Goal: Task Accomplishment & Management: Manage account settings

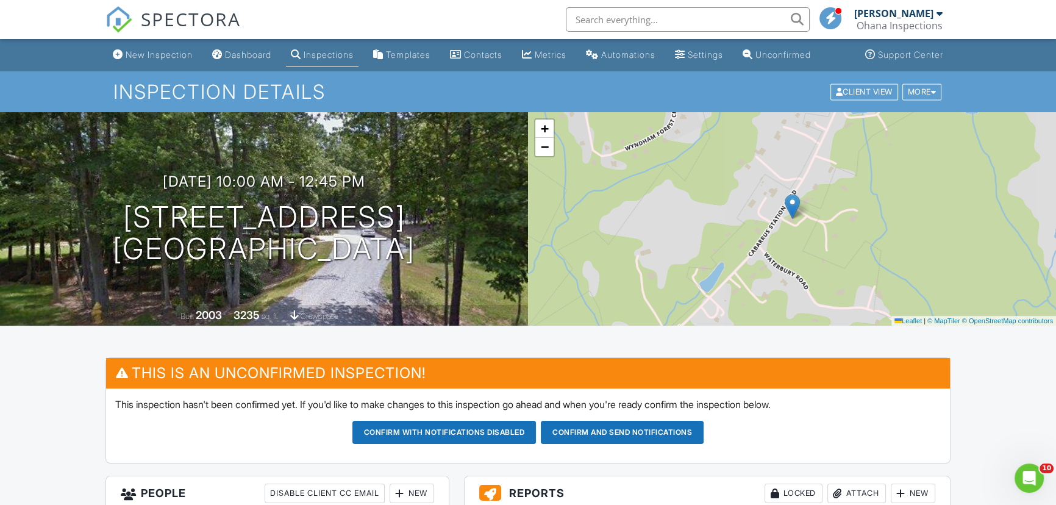
click at [243, 56] on div "Dashboard" at bounding box center [248, 54] width 46 height 10
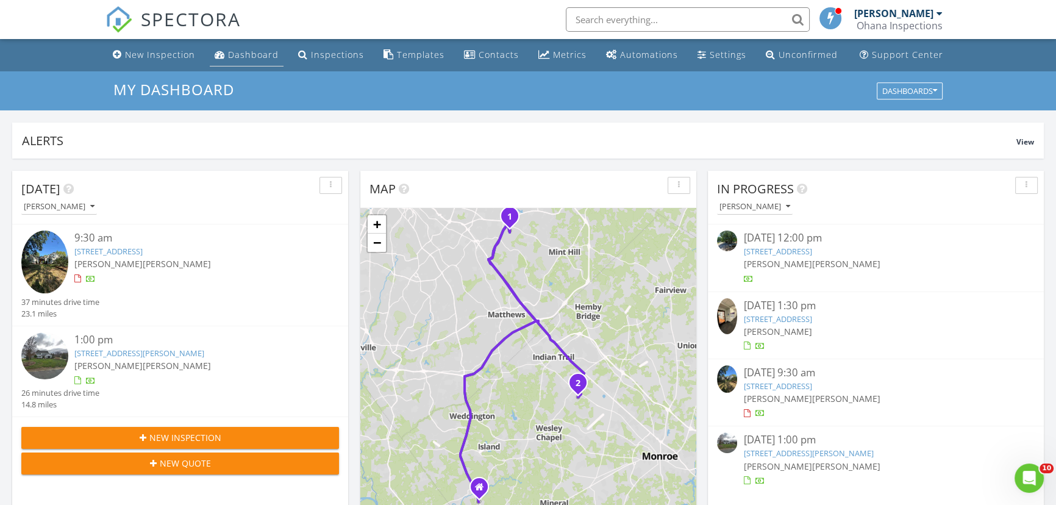
click at [251, 49] on div "Dashboard" at bounding box center [253, 55] width 51 height 12
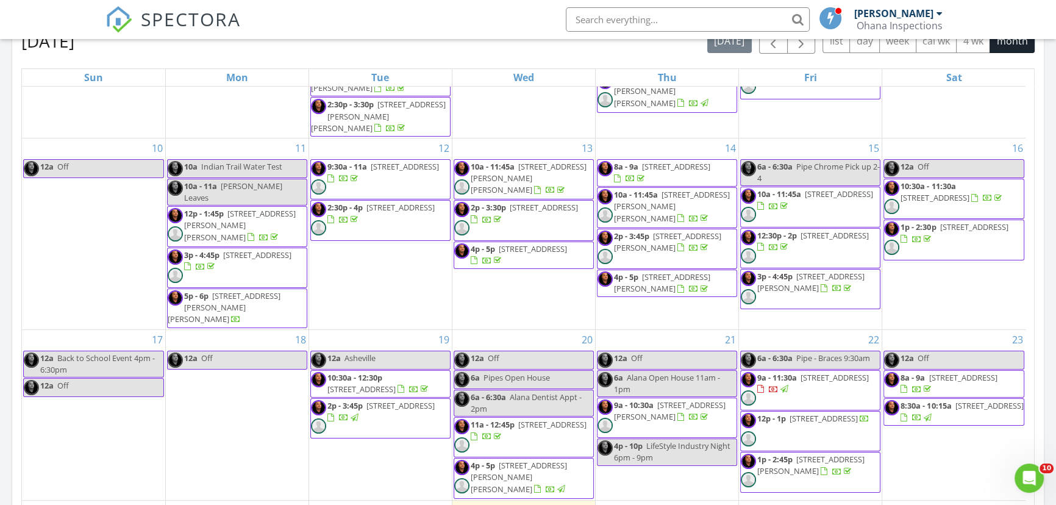
scroll to position [399, 0]
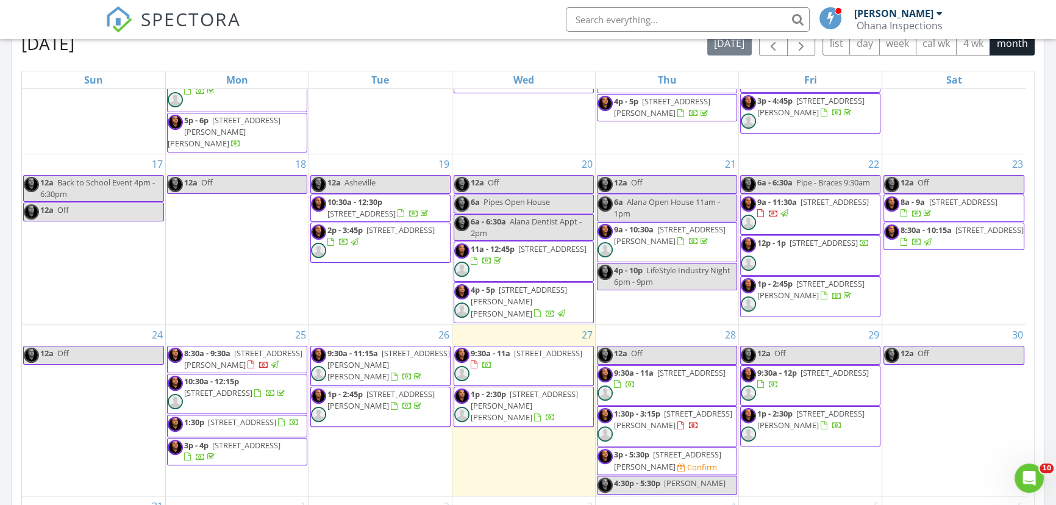
scroll to position [610, 0]
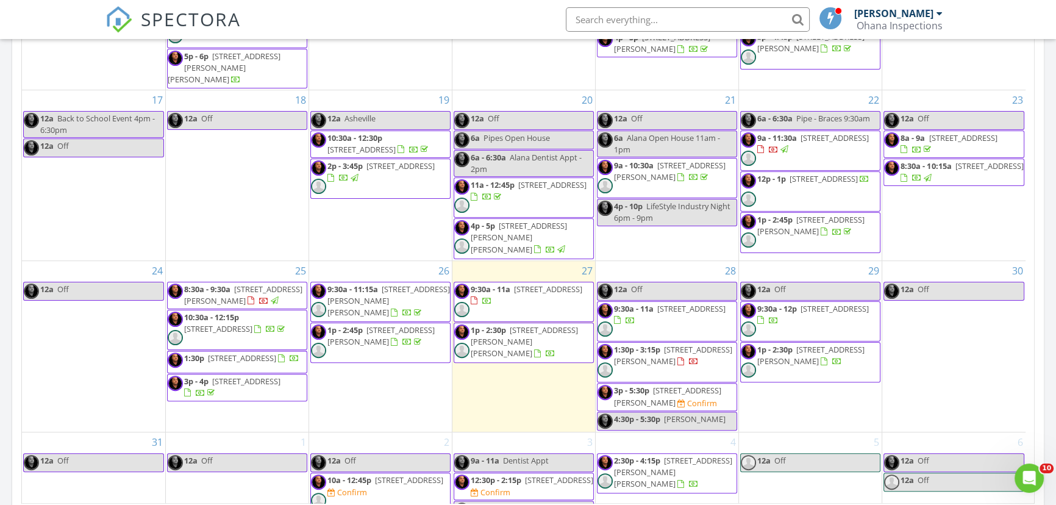
scroll to position [709, 0]
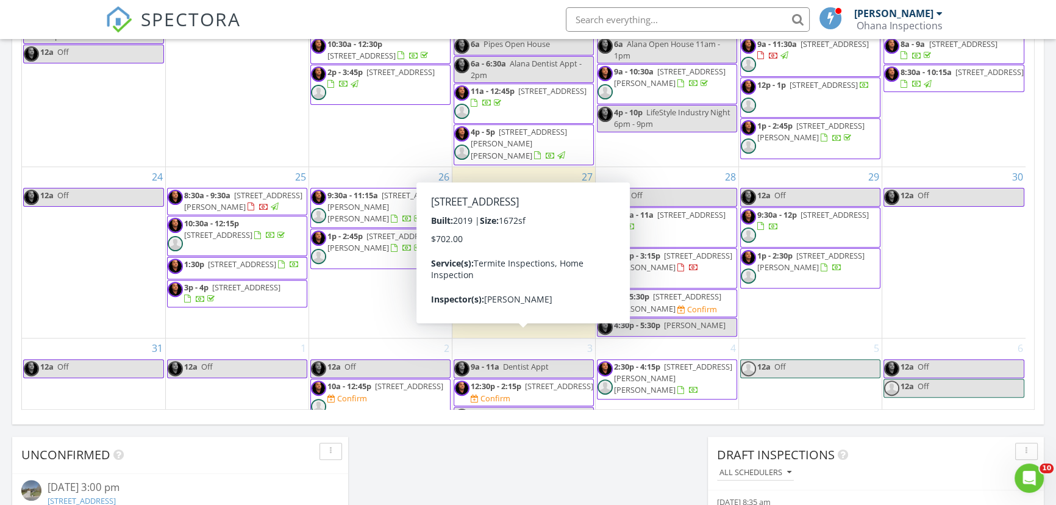
click at [530, 380] on span "2985 Peachtree Ext St , Claremont 28610" at bounding box center [559, 385] width 68 height 11
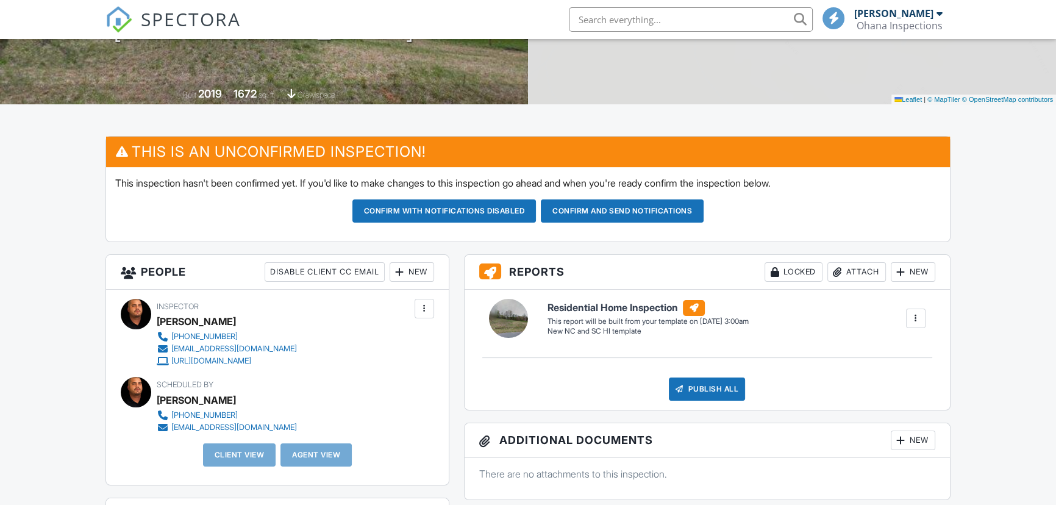
scroll to position [221, 0]
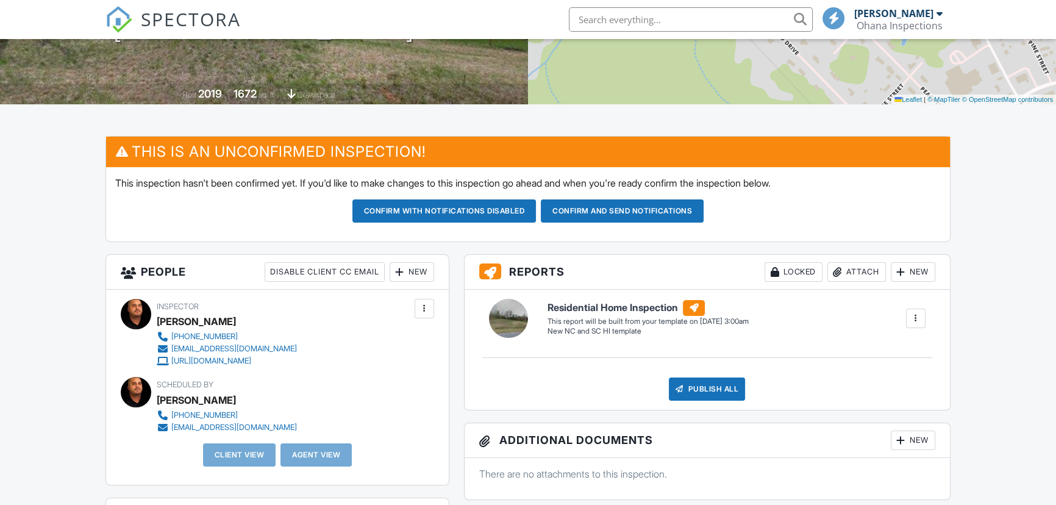
click at [410, 271] on div "New" at bounding box center [411, 272] width 44 height 20
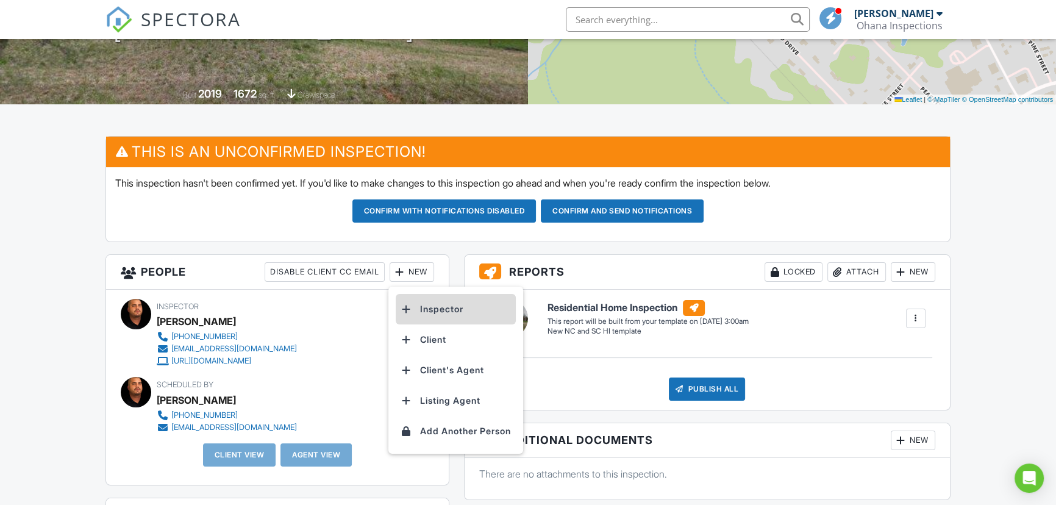
click at [449, 299] on li "Inspector" at bounding box center [456, 309] width 120 height 30
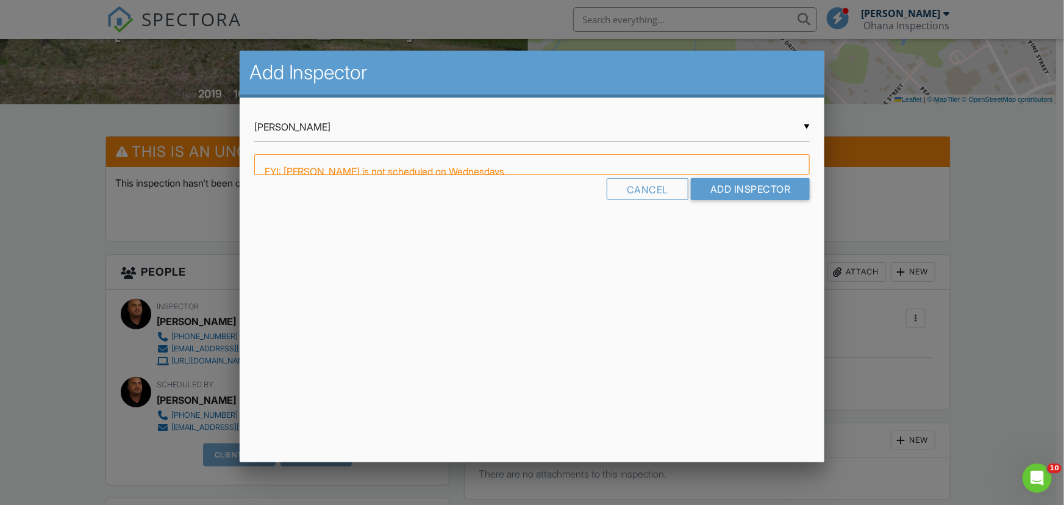
scroll to position [0, 0]
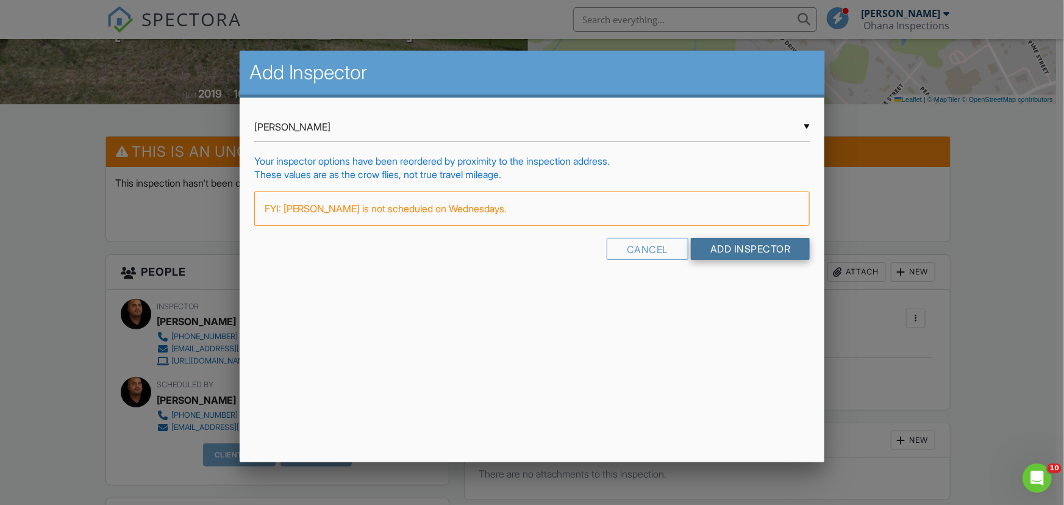
click at [746, 238] on input "Add Inspector" at bounding box center [750, 249] width 119 height 22
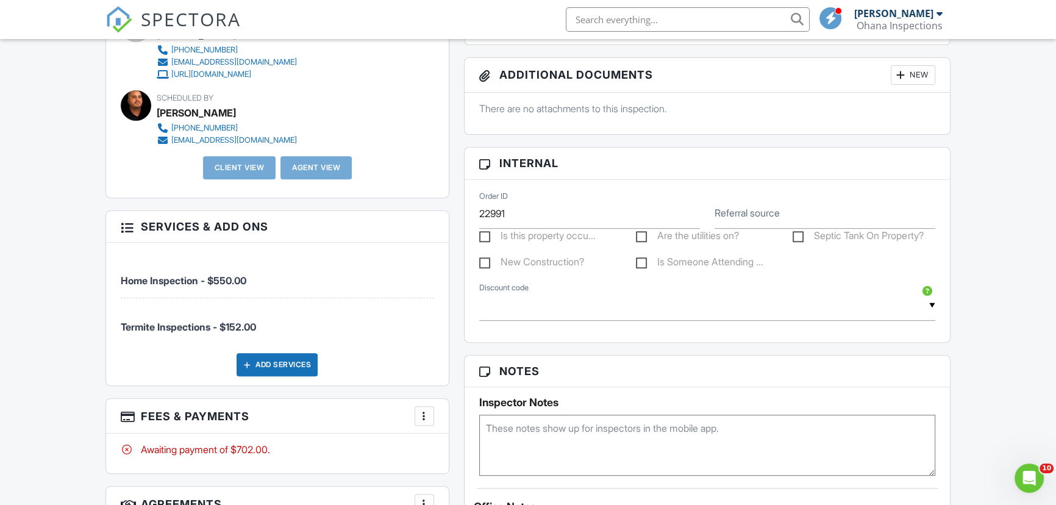
scroll to position [720, 0]
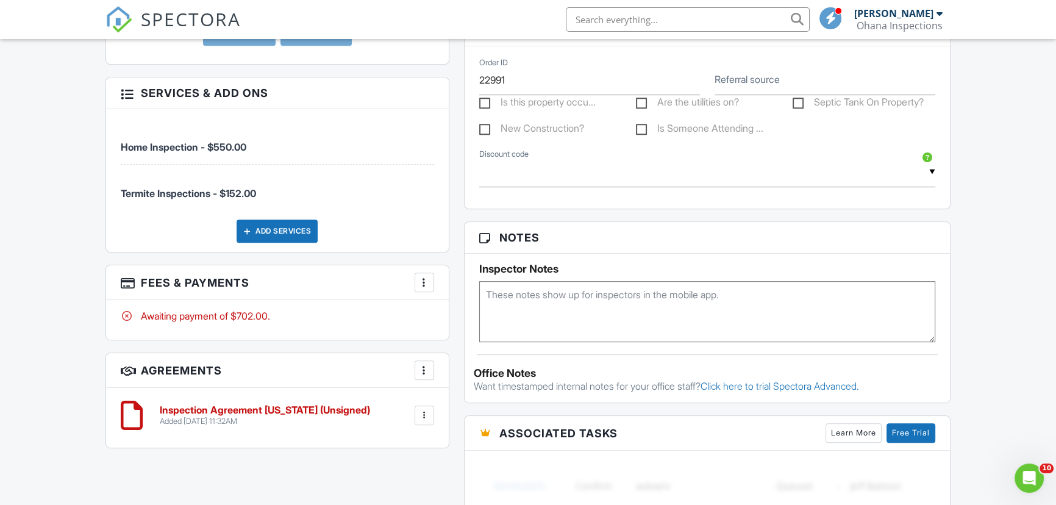
click at [560, 296] on textarea at bounding box center [707, 311] width 456 height 61
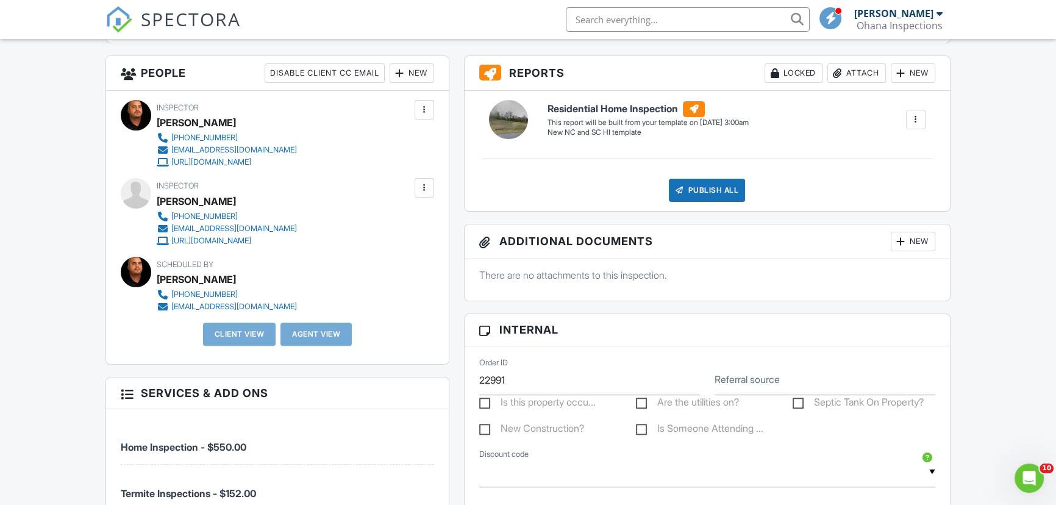
scroll to position [664, 0]
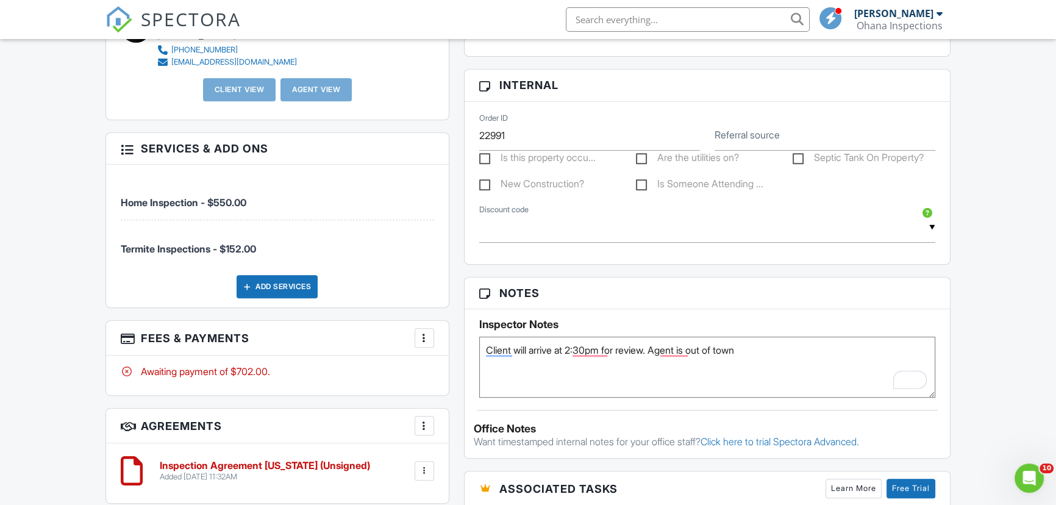
type textarea "Client will arrive at 2:30pm for review. Agent is out of town"
click at [975, 318] on div "New Inspection Dashboard Inspections Templates Contacts Metrics Automations Set…" at bounding box center [528, 187] width 1056 height 1624
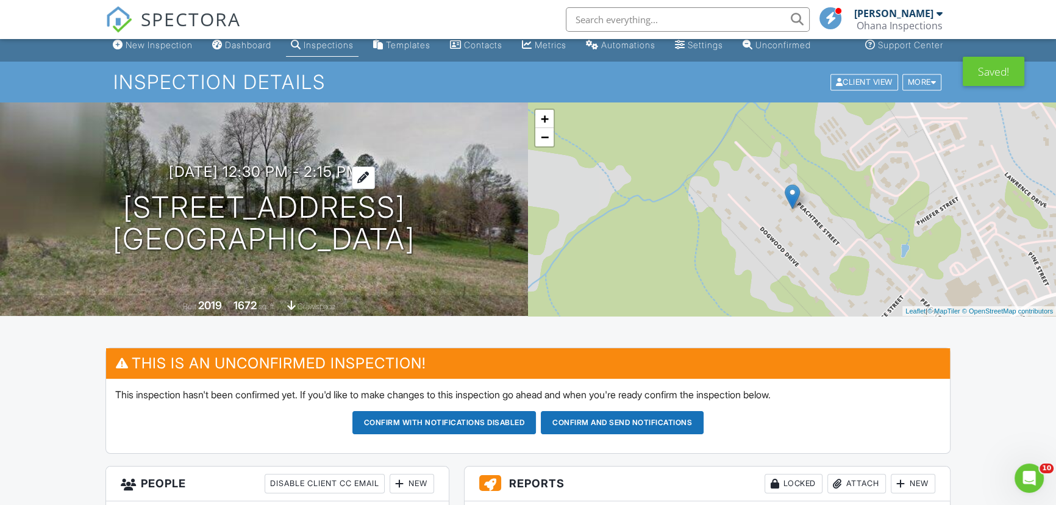
scroll to position [0, 0]
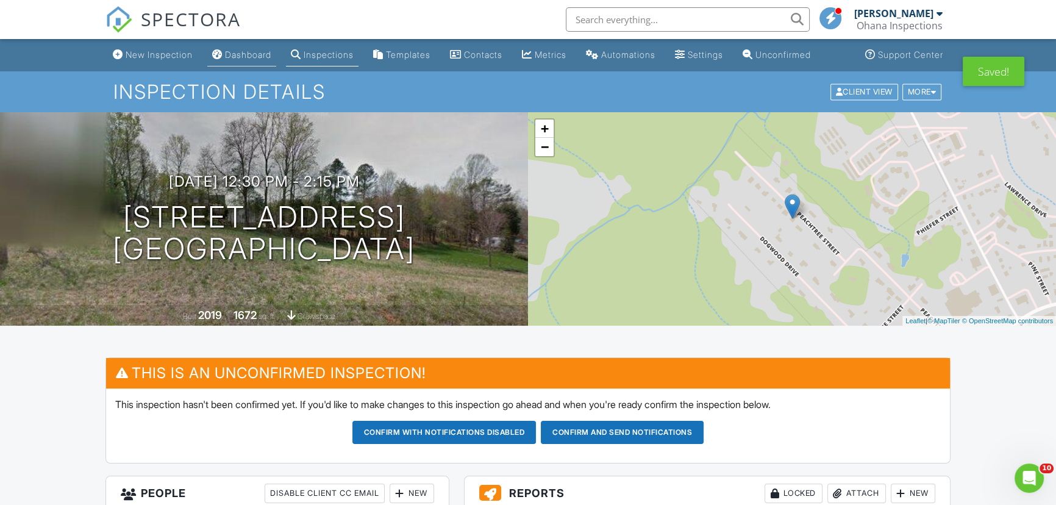
click at [261, 57] on div "Dashboard" at bounding box center [248, 54] width 46 height 10
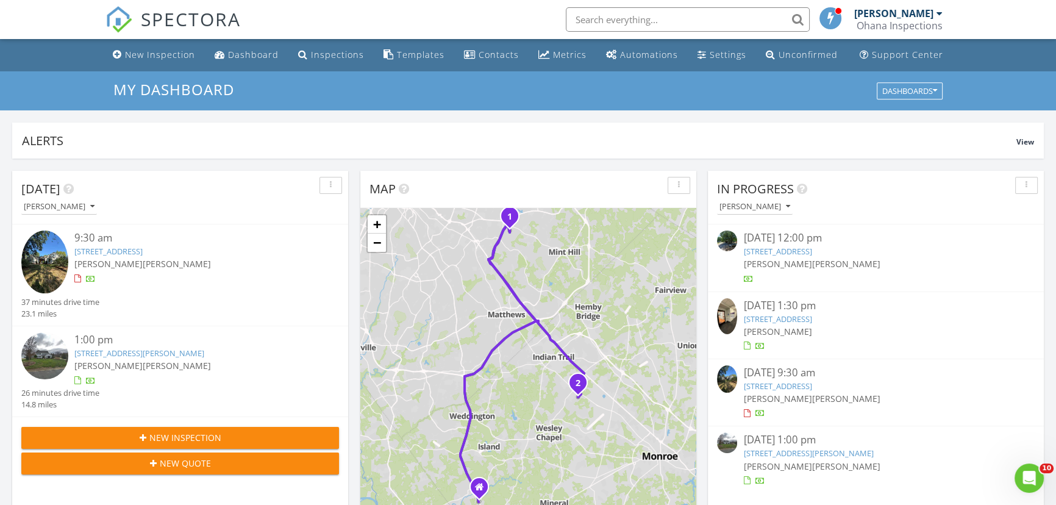
click at [0, 104] on div "My Dashboard Dashboards" at bounding box center [528, 90] width 1056 height 39
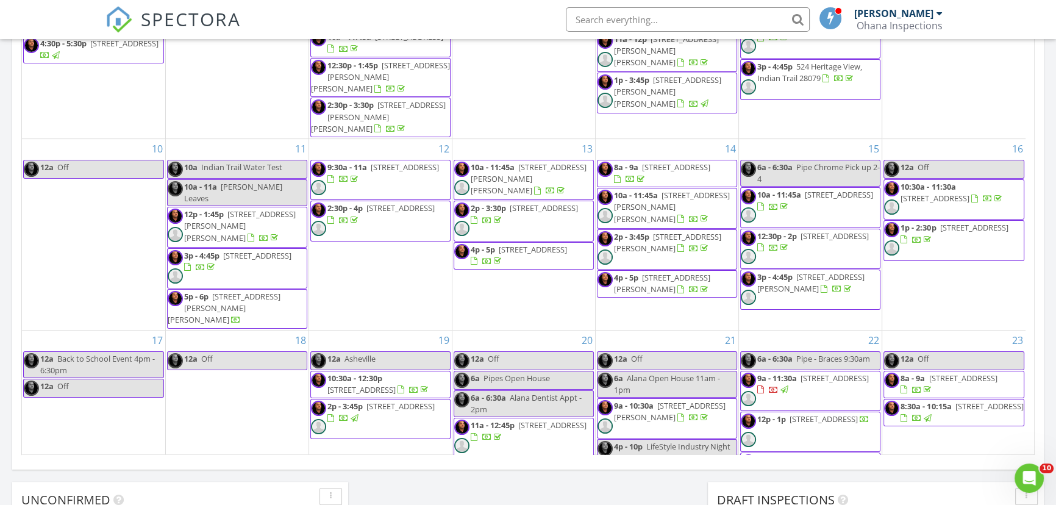
scroll to position [399, 0]
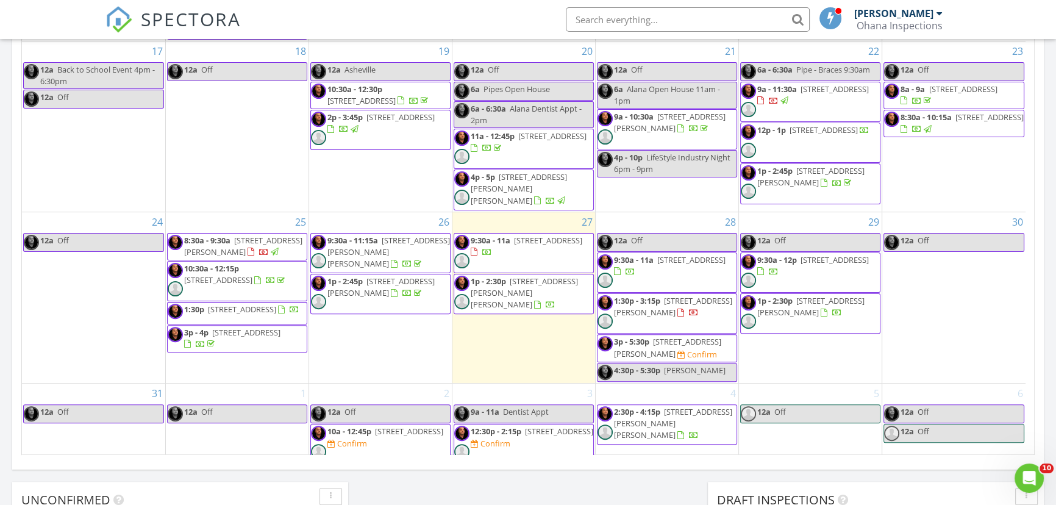
click at [666, 336] on span "2686 Woodcrest Dr SW, Concord 28027" at bounding box center [667, 347] width 107 height 23
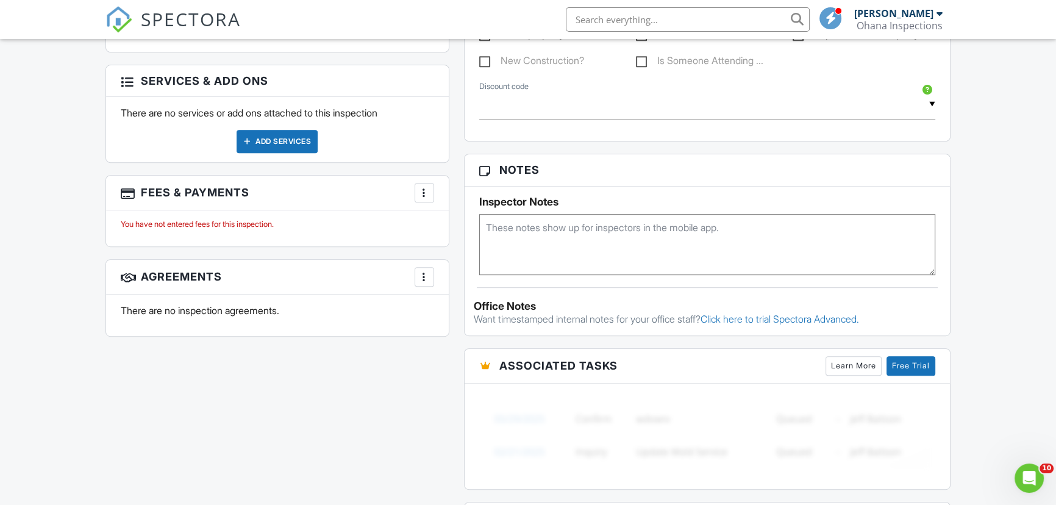
click at [420, 191] on div at bounding box center [424, 193] width 12 height 12
click at [460, 226] on li "Edit Fees & Payments" at bounding box center [485, 230] width 127 height 30
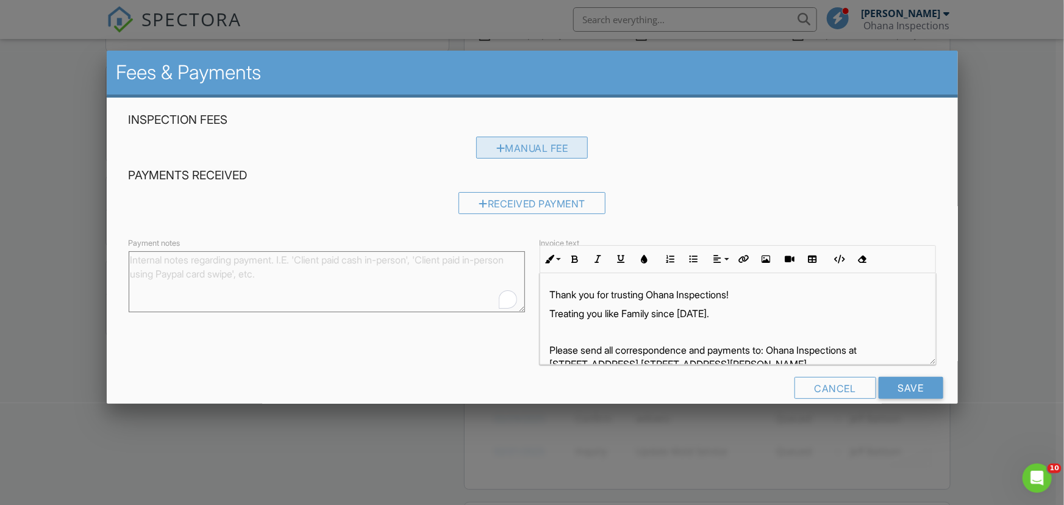
click at [497, 149] on div at bounding box center [500, 148] width 9 height 10
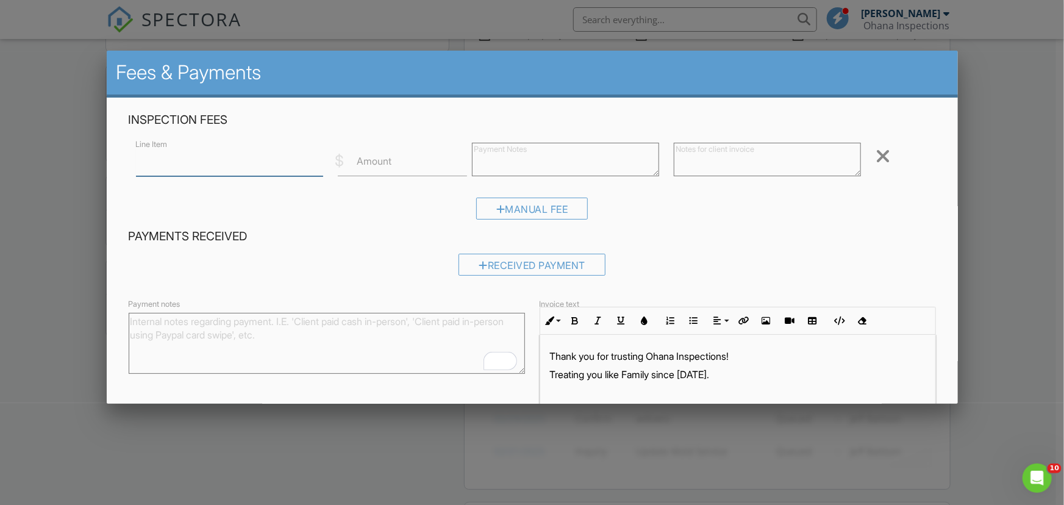
click at [280, 171] on input "Line Item" at bounding box center [229, 161] width 187 height 30
type input "Mold Inspection / Assessment"
click at [380, 172] on input "Amount" at bounding box center [403, 161] width 130 height 30
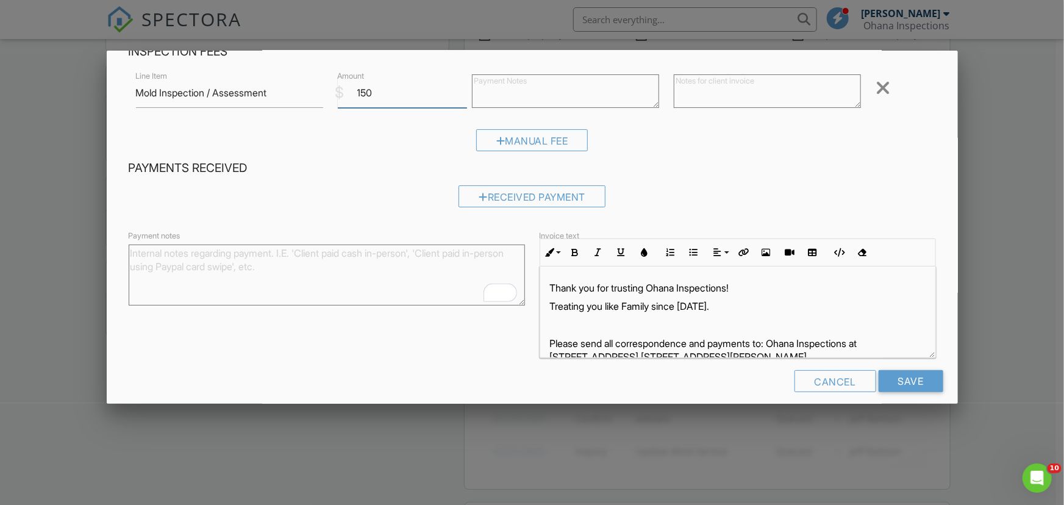
scroll to position [79, 0]
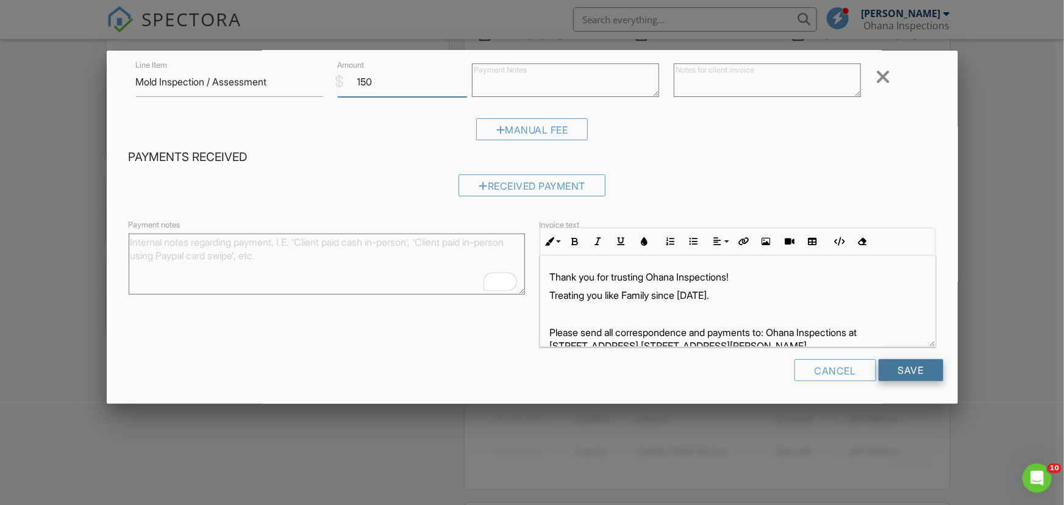
type input "150"
click at [924, 364] on input "Save" at bounding box center [910, 370] width 65 height 22
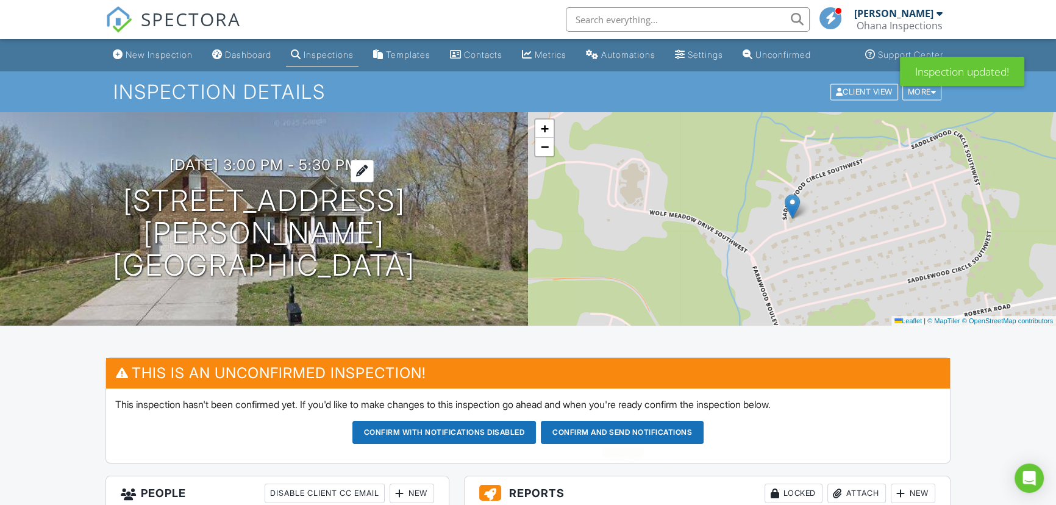
click at [336, 173] on h3 "08/28/2025 3:00 pm - 5:30 pm" at bounding box center [263, 165] width 189 height 16
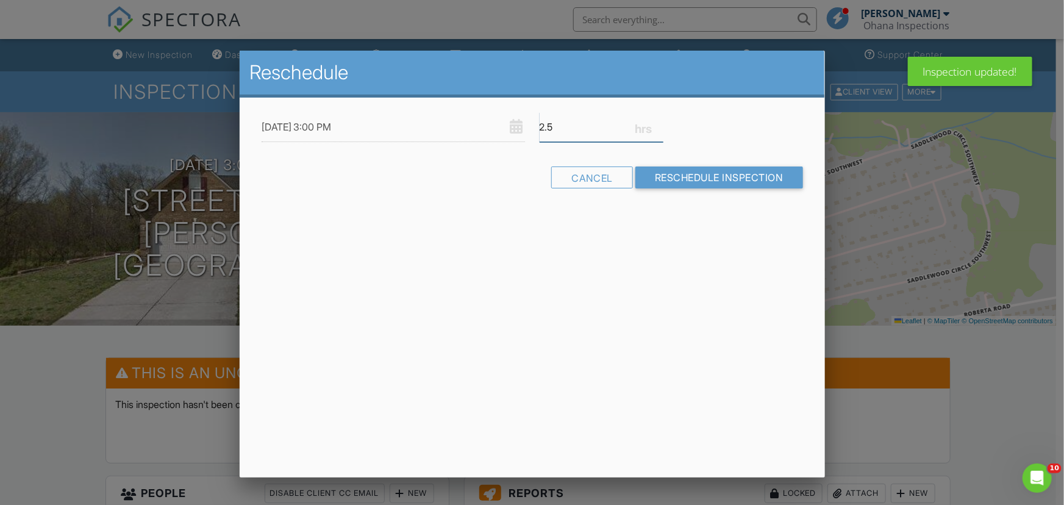
drag, startPoint x: 572, startPoint y: 126, endPoint x: 536, endPoint y: 122, distance: 36.8
click at [536, 122] on div "2.5" at bounding box center [601, 127] width 139 height 30
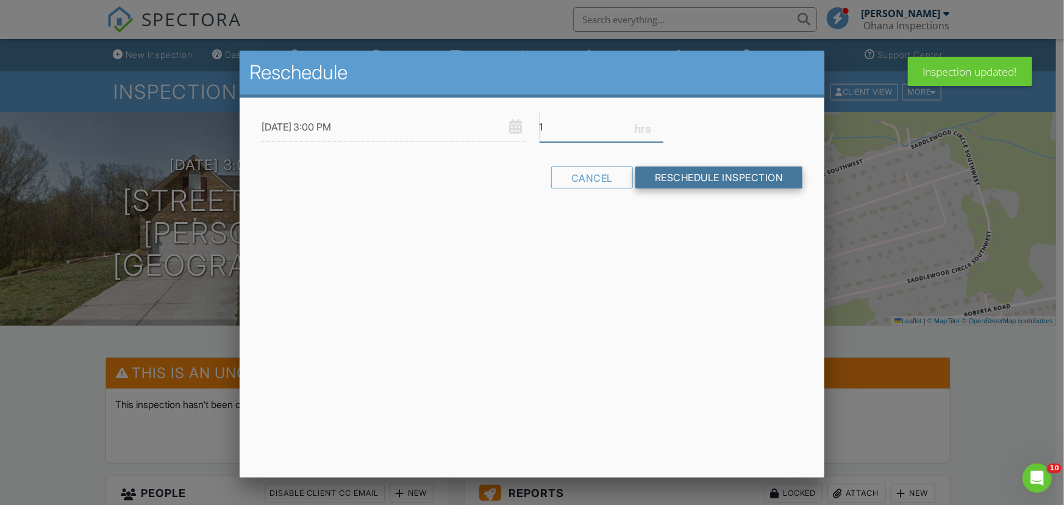
type input "1"
click at [700, 171] on input "Reschedule Inspection" at bounding box center [719, 177] width 168 height 22
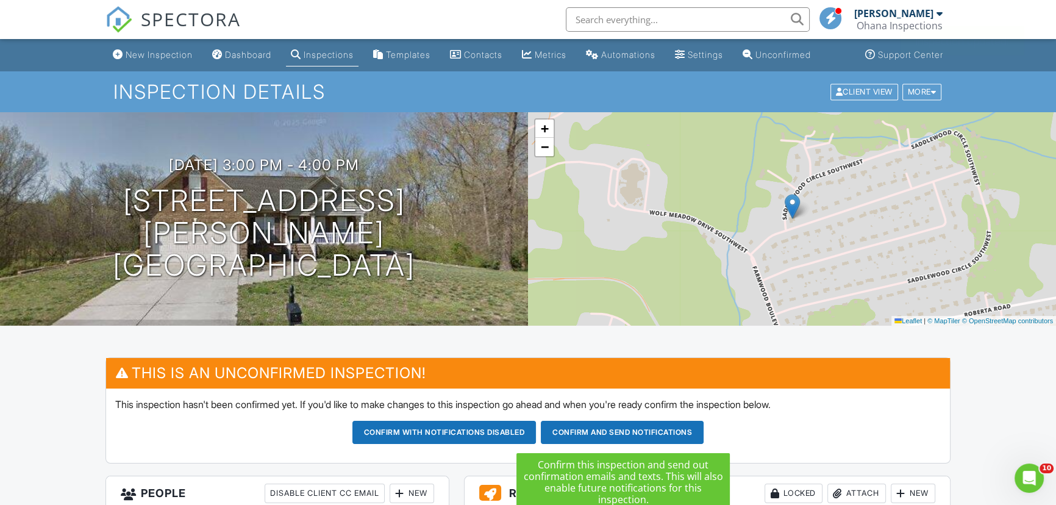
click at [536, 423] on button "Confirm and send notifications" at bounding box center [444, 432] width 184 height 23
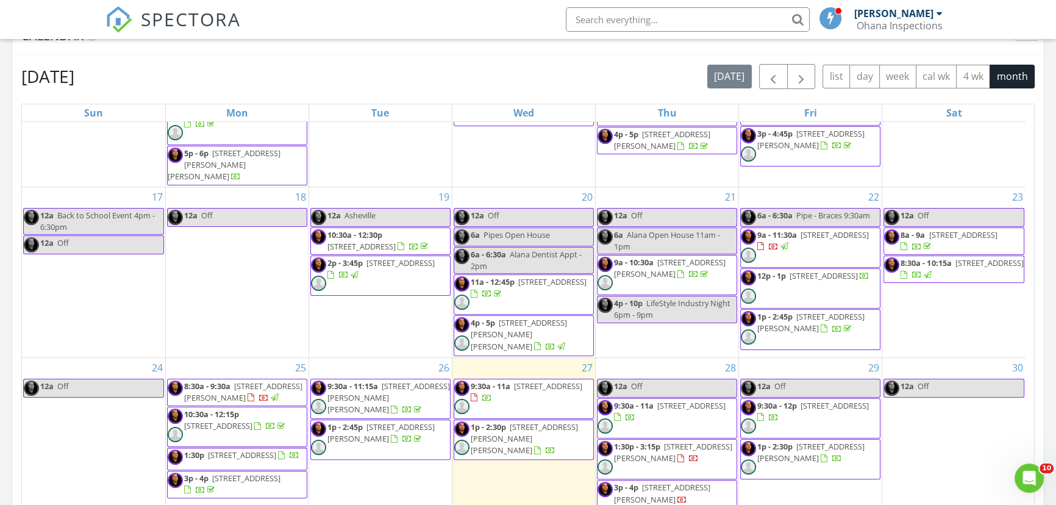
scroll to position [554, 0]
